Goal: Transaction & Acquisition: Purchase product/service

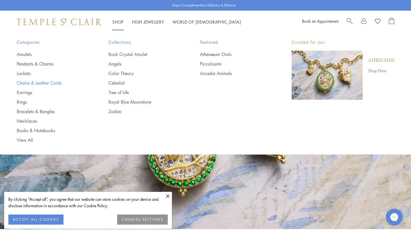
click at [48, 83] on link "Chains & Leather Cords" at bounding box center [51, 83] width 69 height 6
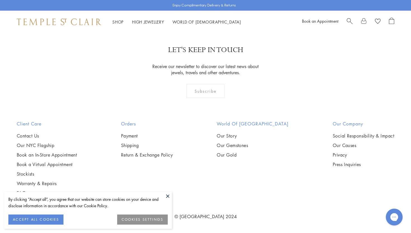
scroll to position [840, 0]
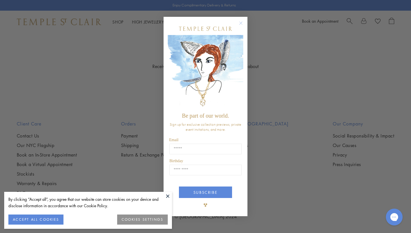
click at [239, 23] on circle "Close dialog" at bounding box center [241, 23] width 7 height 7
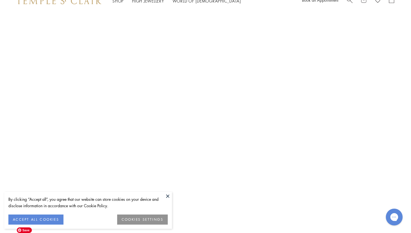
click at [0, 0] on img at bounding box center [0, 0] width 0 height 0
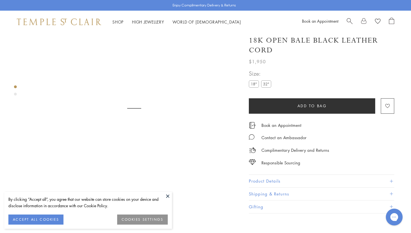
scroll to position [33, 0]
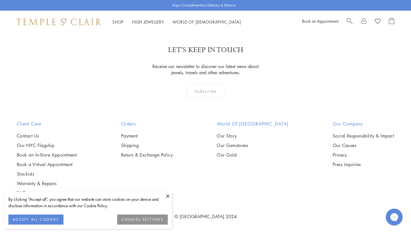
click at [0, 0] on img at bounding box center [0, 0] width 0 height 0
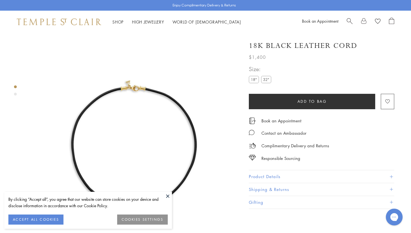
scroll to position [33, 0]
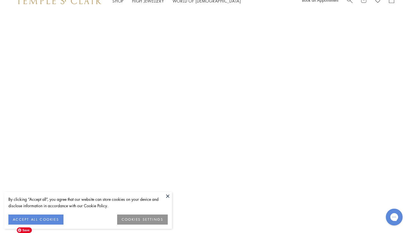
scroll to position [852, 0]
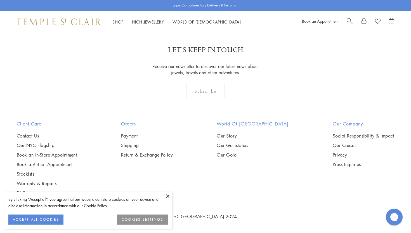
click at [168, 194] on button at bounding box center [168, 196] width 8 height 8
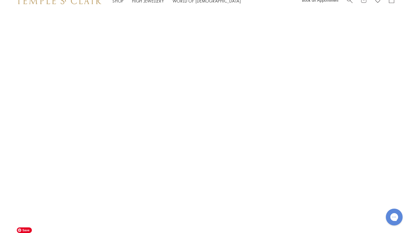
scroll to position [818, 0]
